Goal: Transaction & Acquisition: Book appointment/travel/reservation

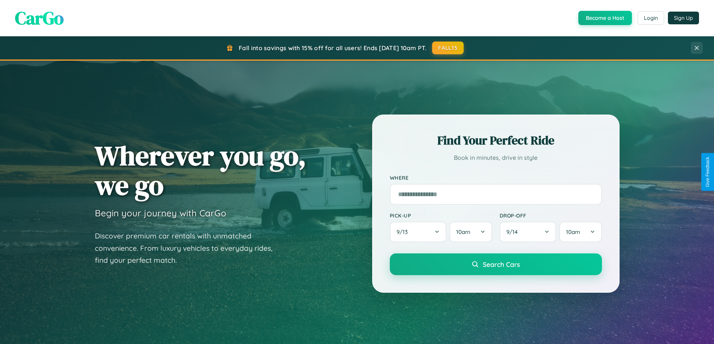
scroll to position [516, 0]
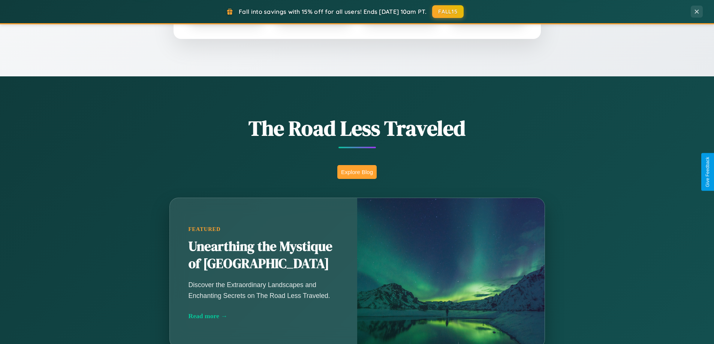
click at [357, 172] on button "Explore Blog" at bounding box center [356, 172] width 39 height 14
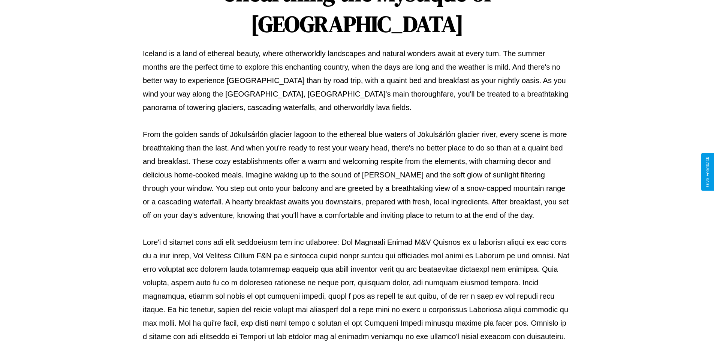
scroll to position [242, 0]
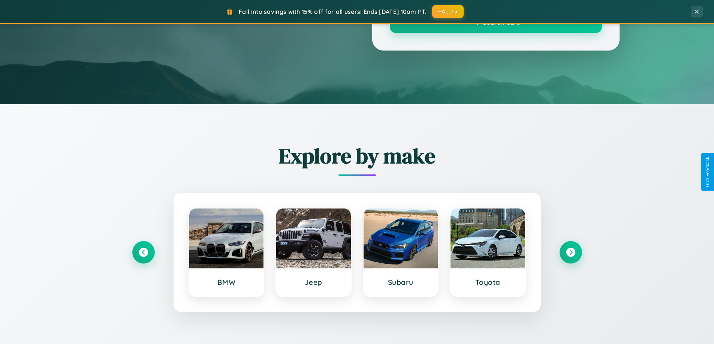
scroll to position [516, 0]
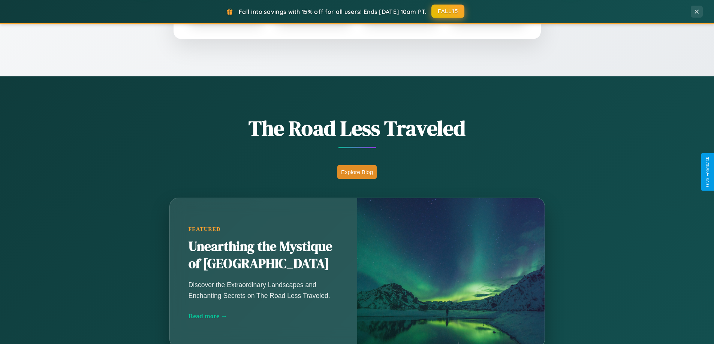
click at [448, 11] on button "FALL15" at bounding box center [447, 10] width 33 height 13
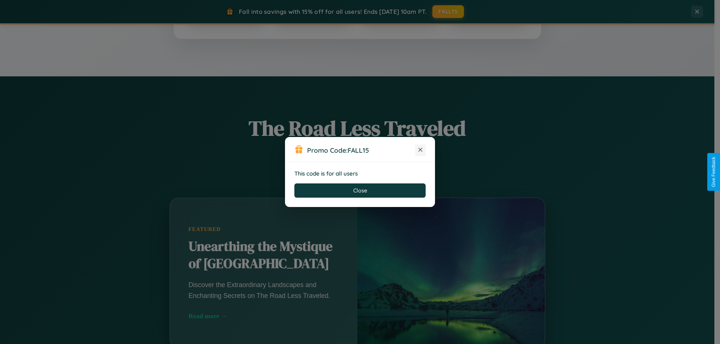
click at [420, 150] on icon at bounding box center [419, 149] width 7 height 7
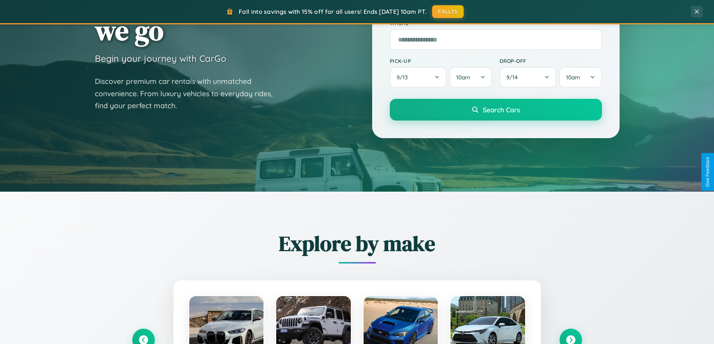
scroll to position [0, 0]
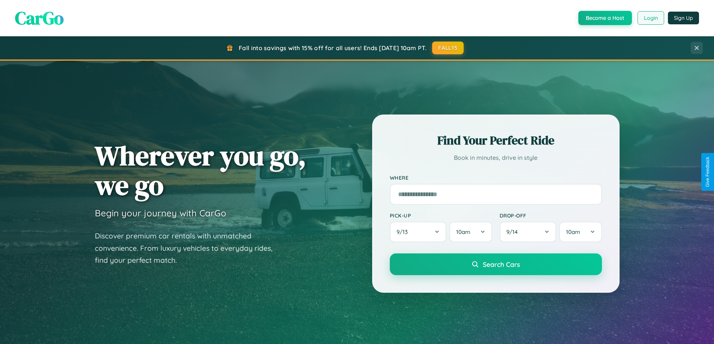
click at [650, 18] on button "Login" at bounding box center [651, 17] width 27 height 13
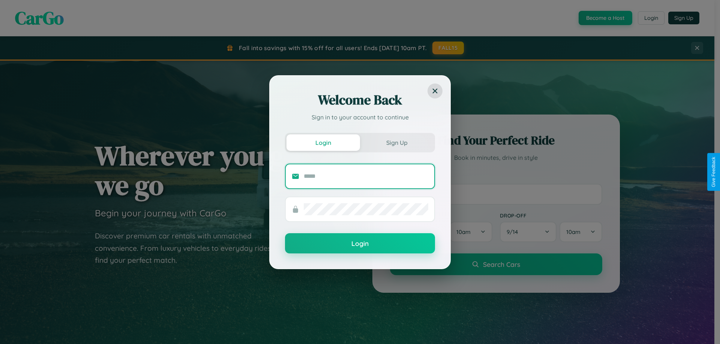
click at [366, 176] on input "text" at bounding box center [366, 177] width 124 height 12
type input "**********"
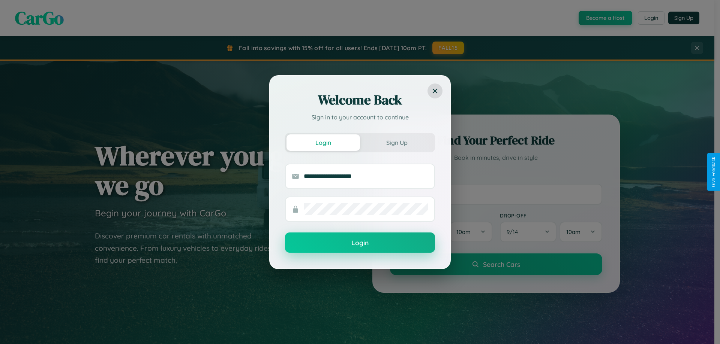
click at [360, 243] on button "Login" at bounding box center [360, 243] width 150 height 20
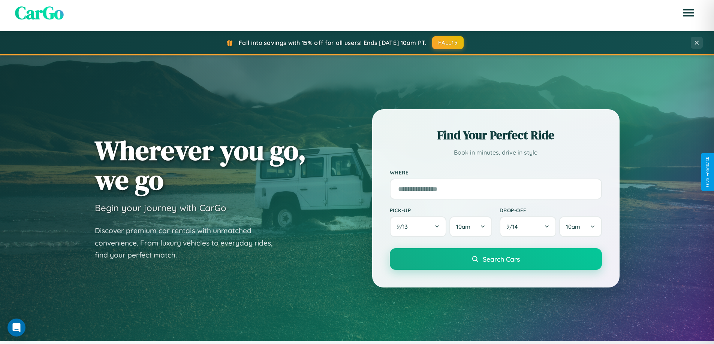
scroll to position [1039, 0]
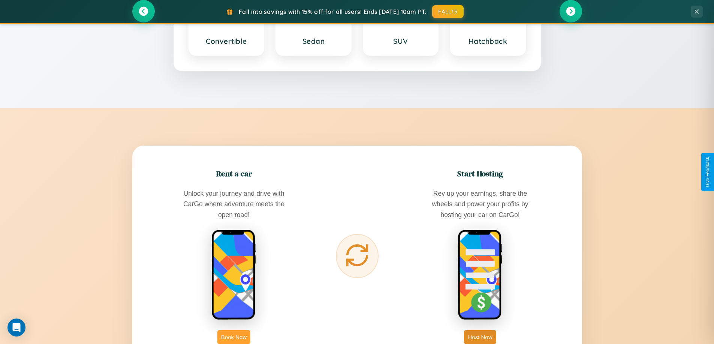
click at [234, 337] on button "Book Now" at bounding box center [233, 338] width 33 height 14
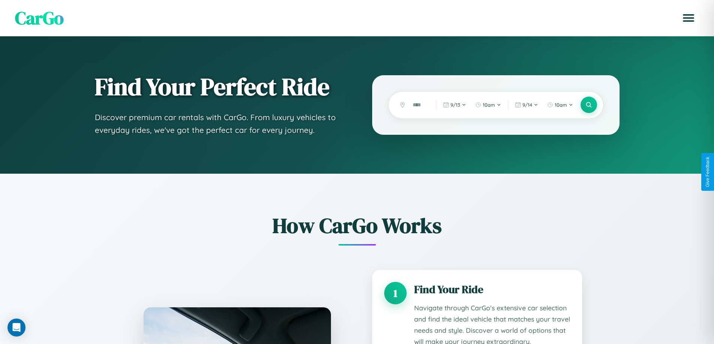
scroll to position [625, 0]
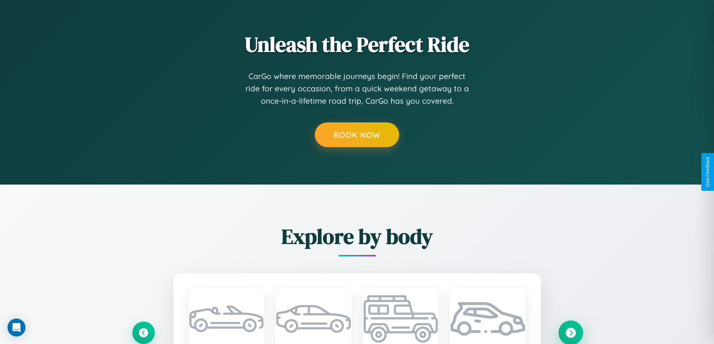
click at [570, 333] on icon at bounding box center [571, 333] width 10 height 10
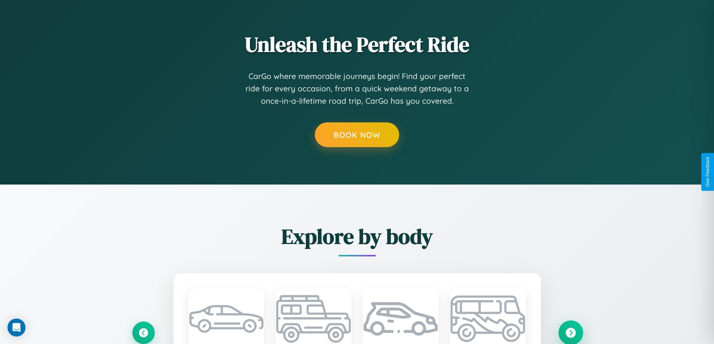
type input "***"
